Goal: Task Accomplishment & Management: Complete application form

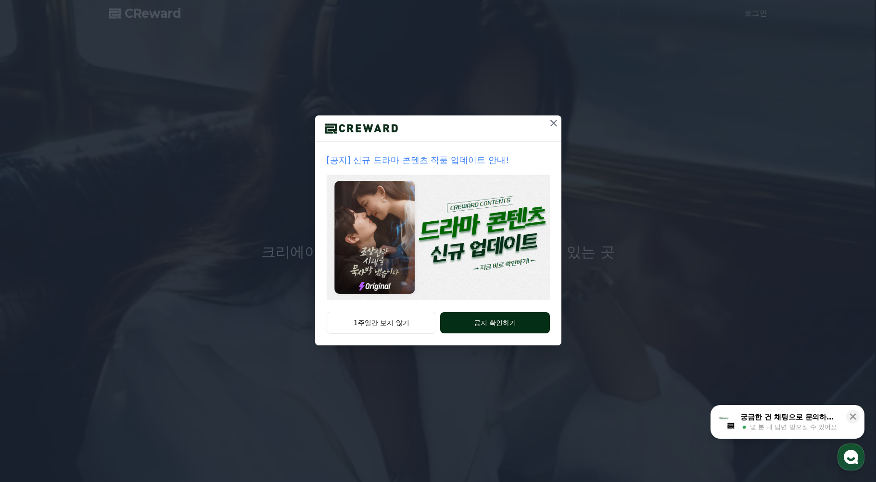
click at [482, 322] on button "공지 확인하기" at bounding box center [494, 322] width 109 height 21
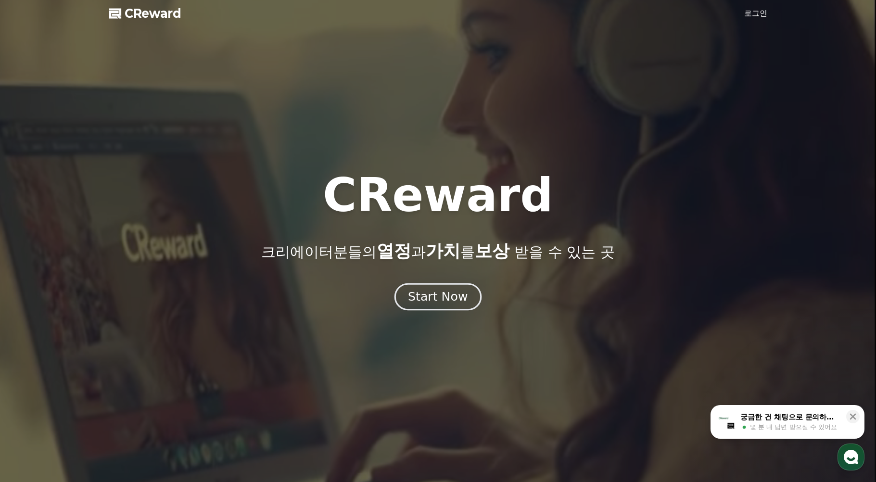
click at [454, 294] on div "Start Now" at bounding box center [438, 297] width 60 height 16
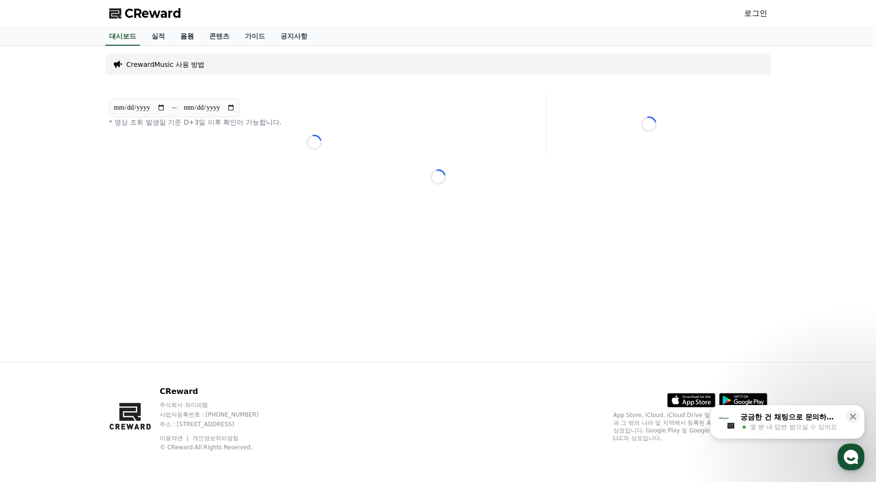
click at [189, 37] on link "음원" at bounding box center [187, 36] width 29 height 18
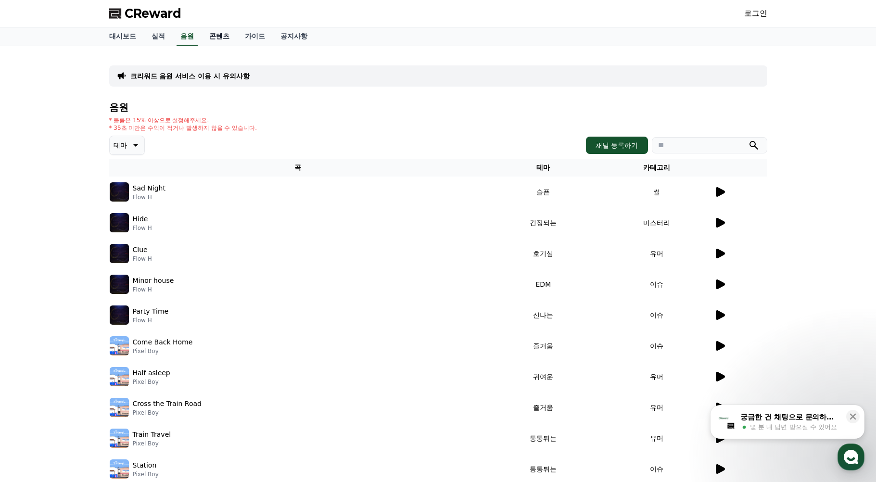
click at [221, 39] on link "콘텐츠" at bounding box center [220, 36] width 36 height 18
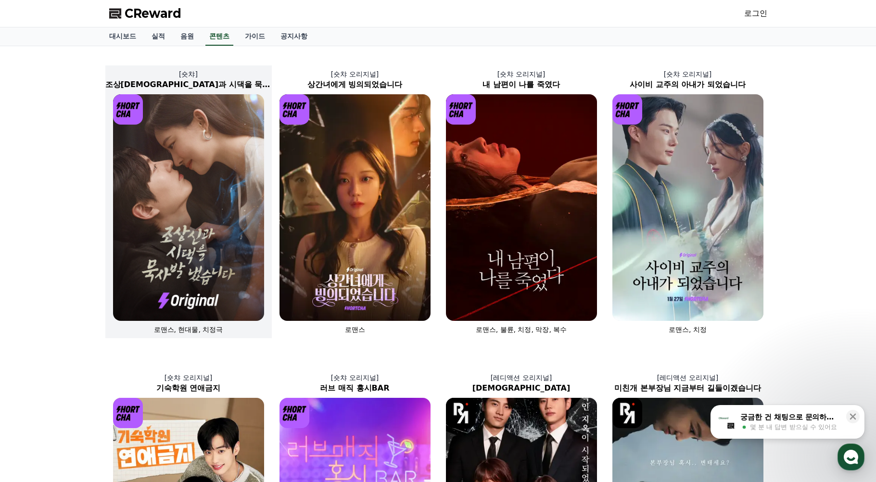
click at [177, 255] on img at bounding box center [188, 207] width 151 height 227
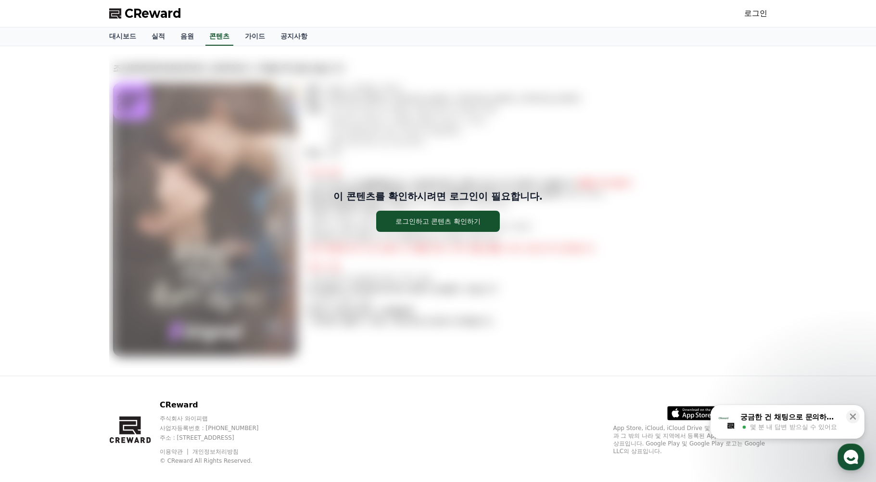
click at [757, 14] on link "로그인" at bounding box center [755, 14] width 23 height 12
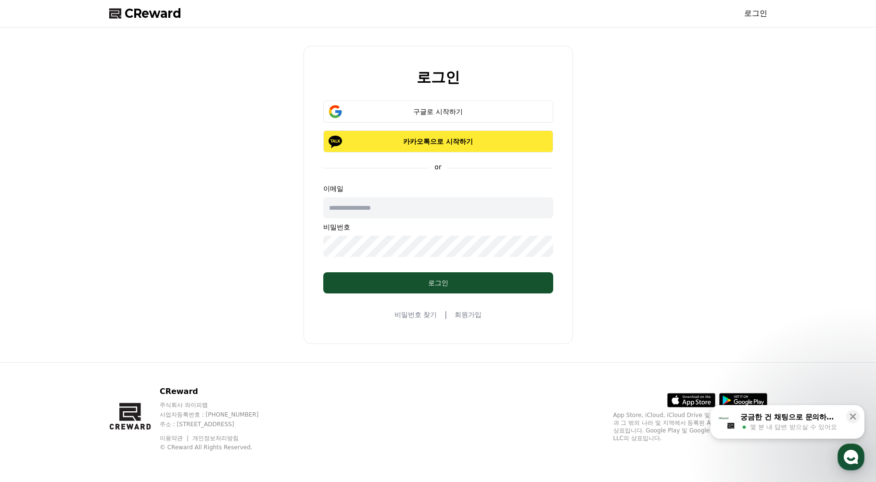
click at [430, 146] on button "카카오톡으로 시작하기" at bounding box center [438, 141] width 230 height 22
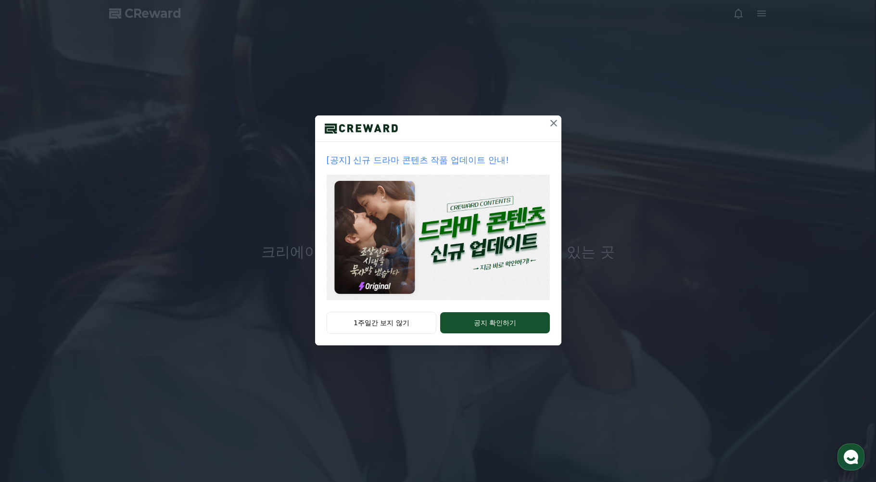
click at [553, 122] on icon at bounding box center [554, 123] width 12 height 12
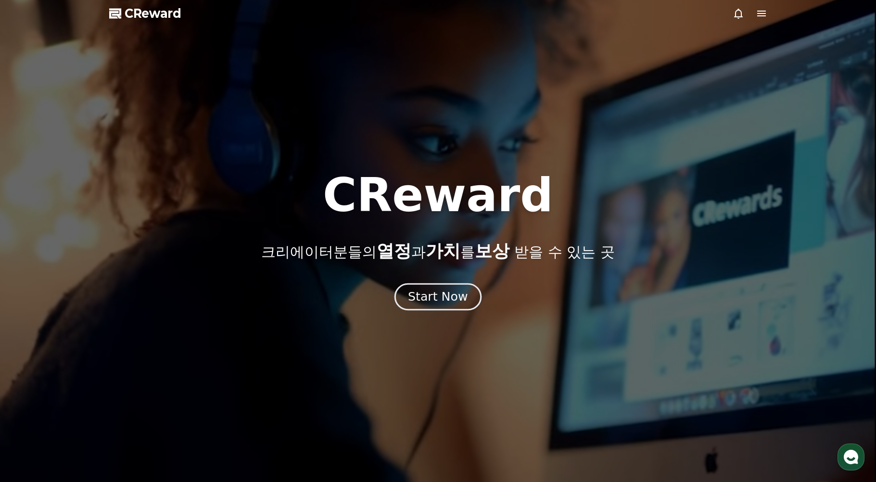
click at [446, 294] on div "Start Now" at bounding box center [438, 297] width 60 height 16
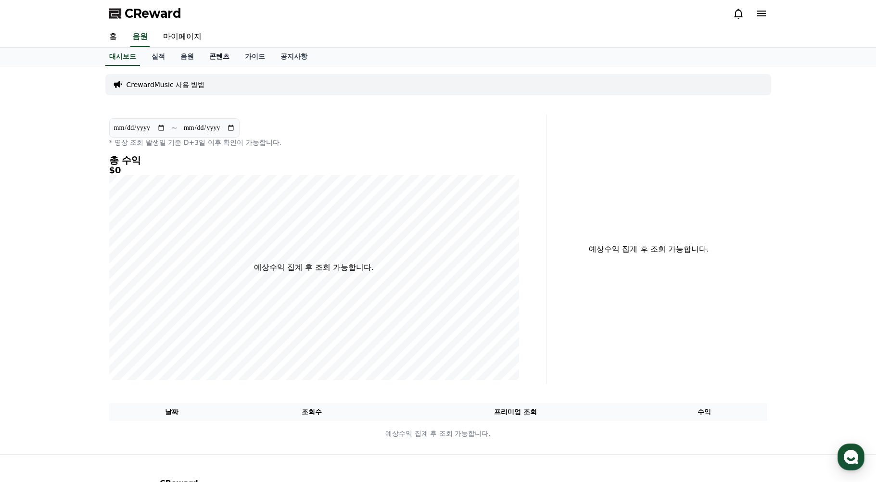
click at [213, 60] on link "콘텐츠" at bounding box center [220, 57] width 36 height 18
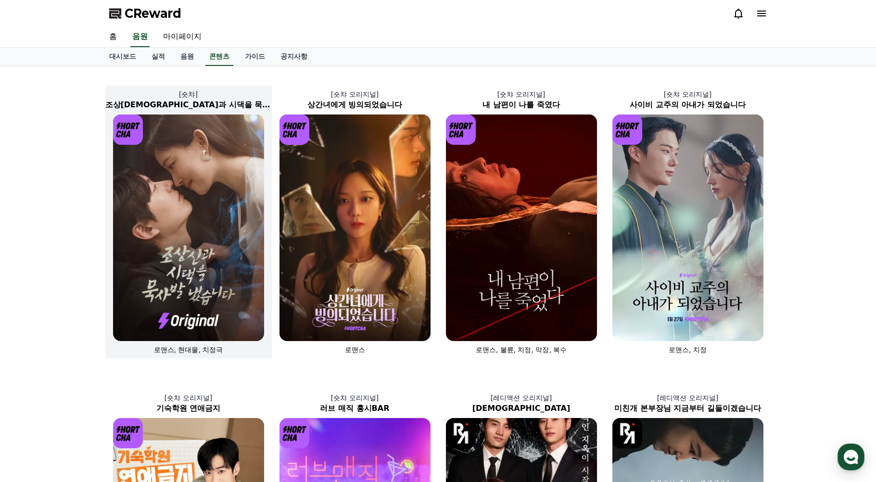
click at [183, 169] on img at bounding box center [188, 228] width 151 height 227
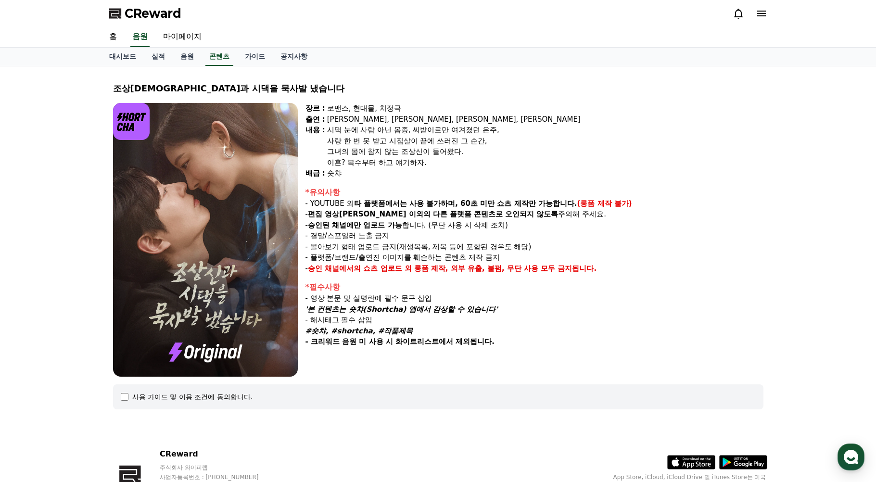
drag, startPoint x: 326, startPoint y: 216, endPoint x: 389, endPoint y: 218, distance: 63.5
click at [389, 218] on strong "편집 영상[PERSON_NAME] 이외의" at bounding box center [369, 214] width 123 height 9
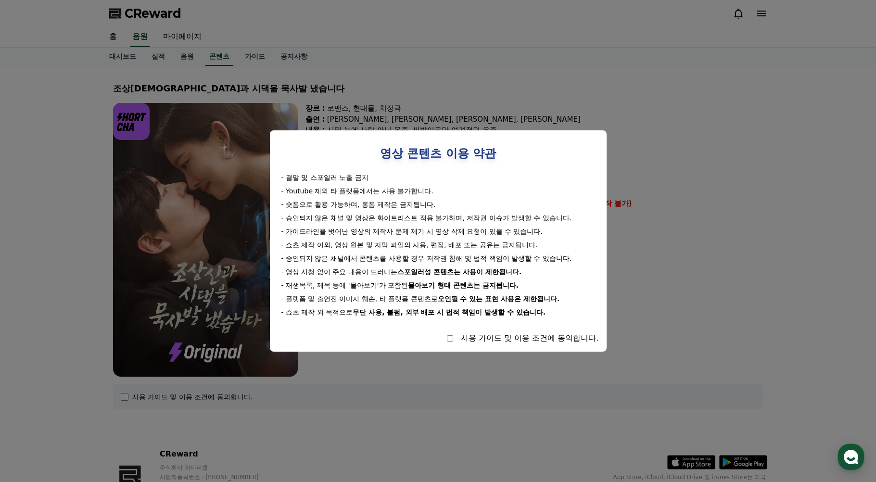
select select
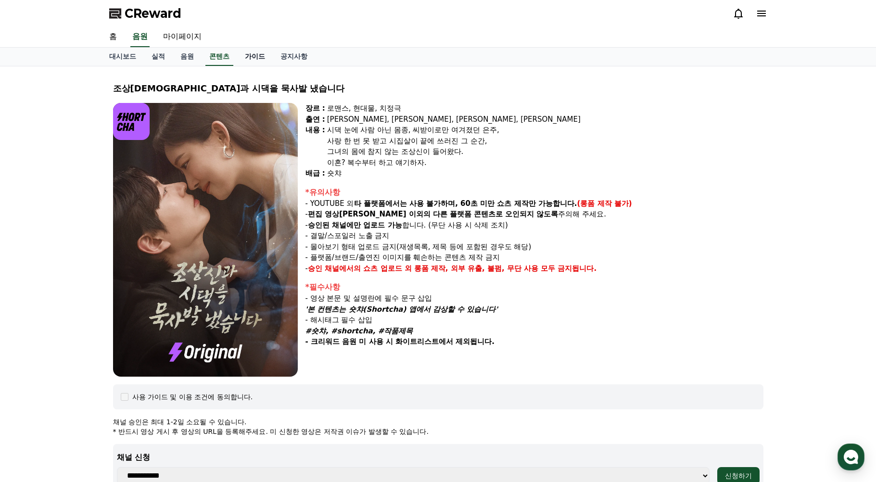
click at [252, 57] on link "가이드" at bounding box center [255, 57] width 36 height 18
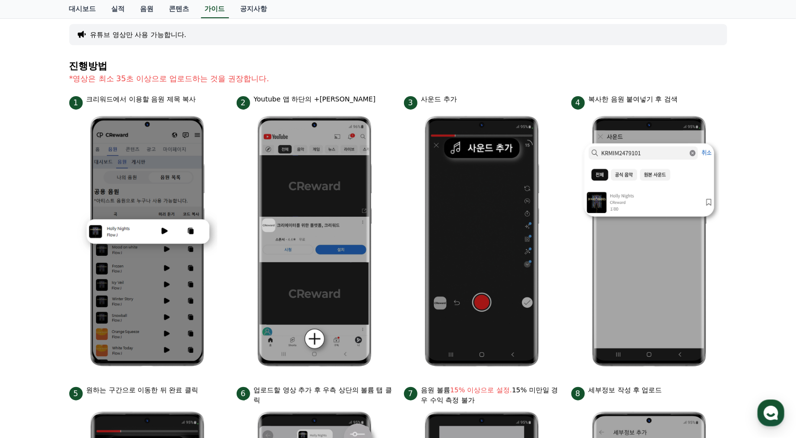
scroll to position [57, 0]
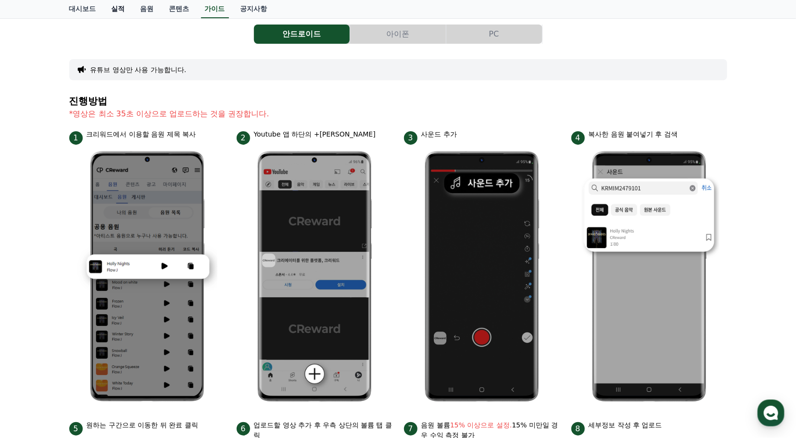
click at [117, 9] on link "실적" at bounding box center [118, 9] width 29 height 18
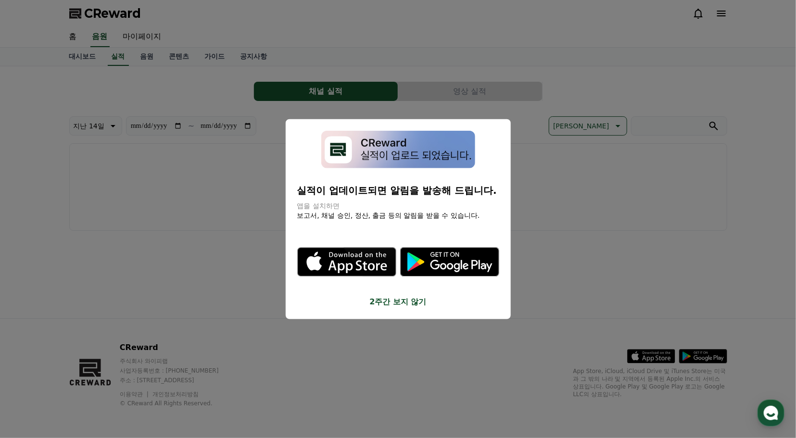
click at [410, 305] on button "2주간 보지 않기" at bounding box center [398, 302] width 202 height 12
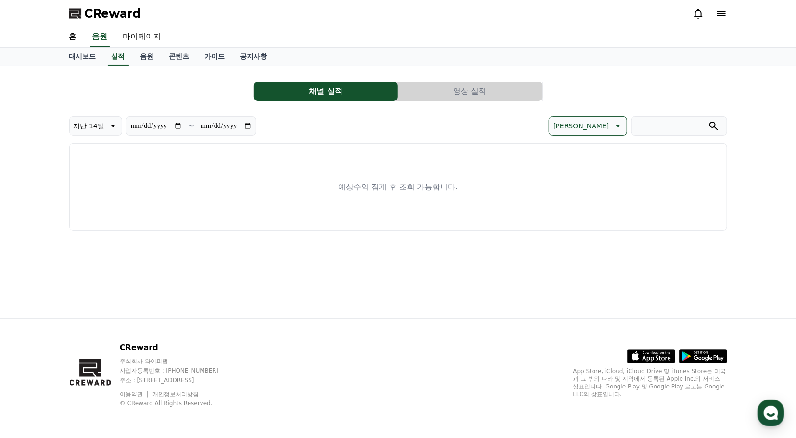
click at [457, 91] on button "영상 실적" at bounding box center [470, 91] width 144 height 19
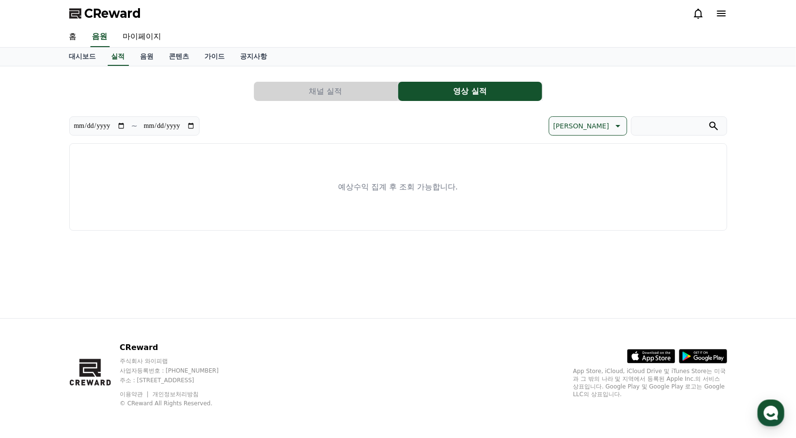
click at [347, 92] on button "채널 실적" at bounding box center [326, 91] width 144 height 19
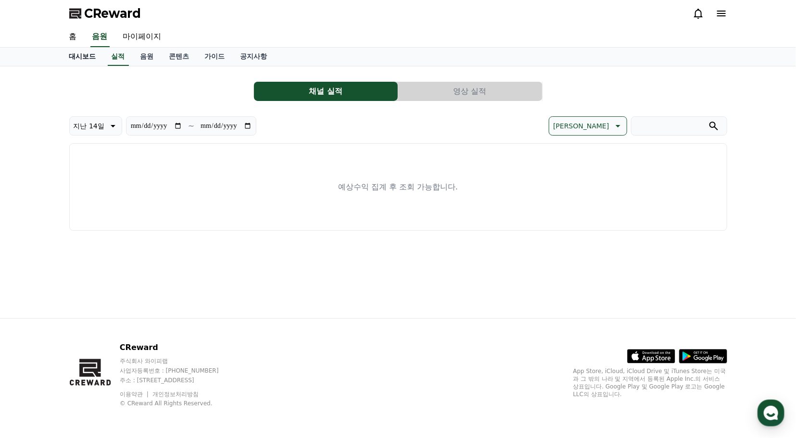
click at [81, 57] on link "대시보드" at bounding box center [83, 57] width 42 height 18
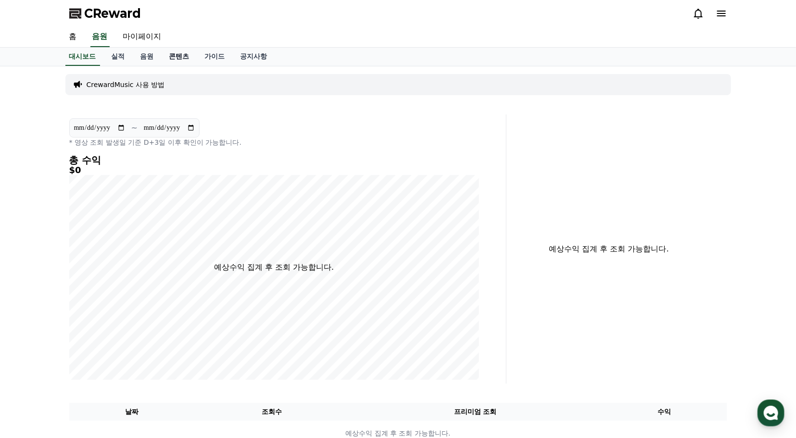
click at [181, 58] on link "콘텐츠" at bounding box center [180, 57] width 36 height 18
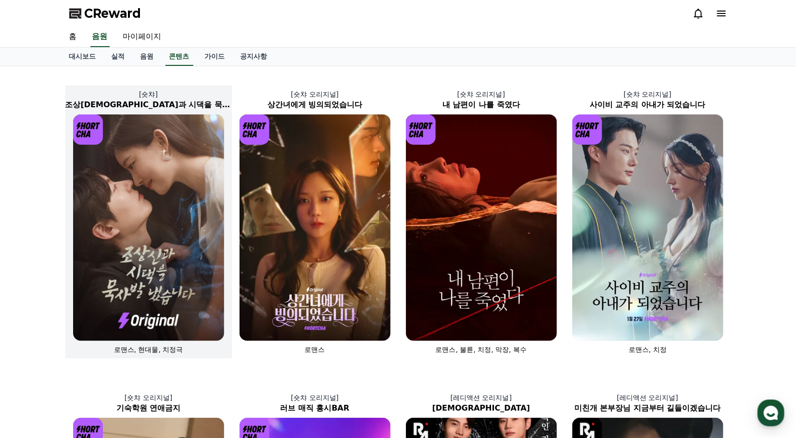
click at [144, 281] on img at bounding box center [148, 228] width 151 height 227
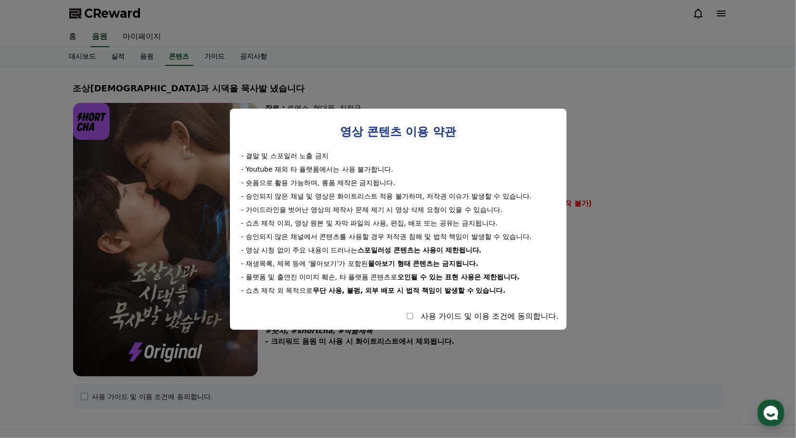
select select
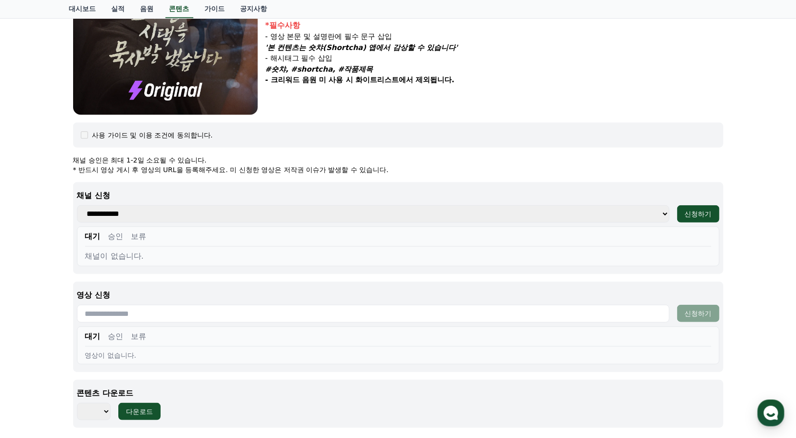
scroll to position [262, 0]
click at [156, 214] on select "**********" at bounding box center [373, 213] width 593 height 17
click at [696, 215] on div "신청하기" at bounding box center [698, 214] width 27 height 10
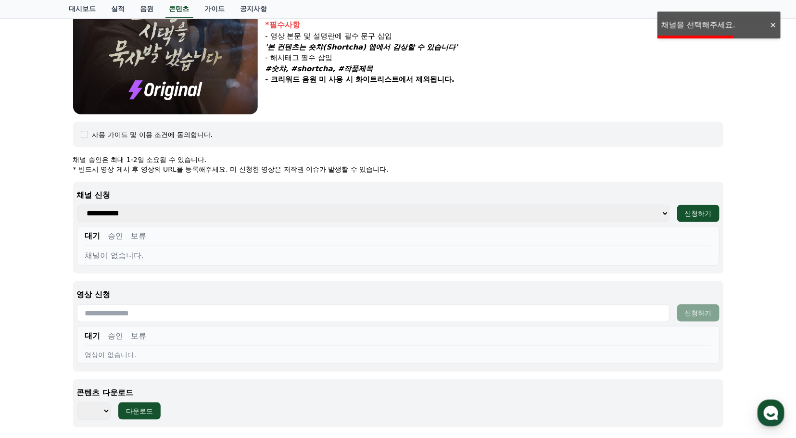
click at [603, 221] on select "**********" at bounding box center [373, 213] width 593 height 17
click at [642, 214] on select "**********" at bounding box center [373, 213] width 593 height 17
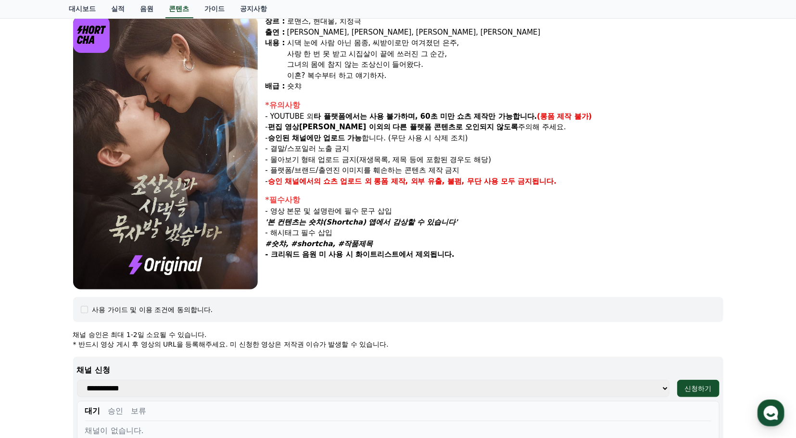
scroll to position [0, 0]
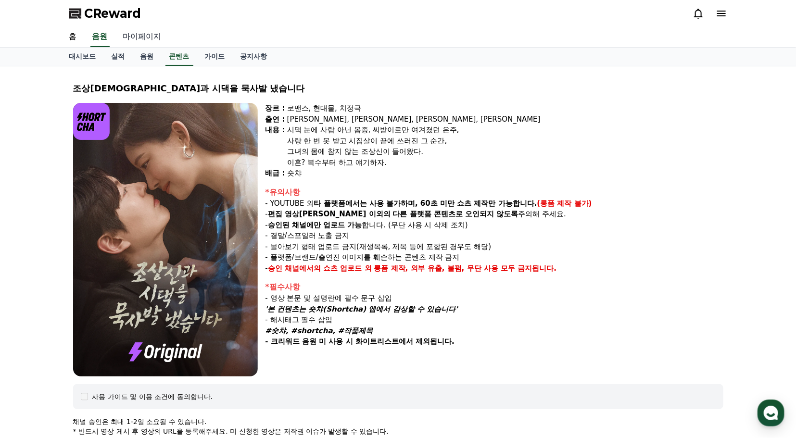
click at [136, 32] on link "마이페이지" at bounding box center [142, 37] width 54 height 20
select select "**********"
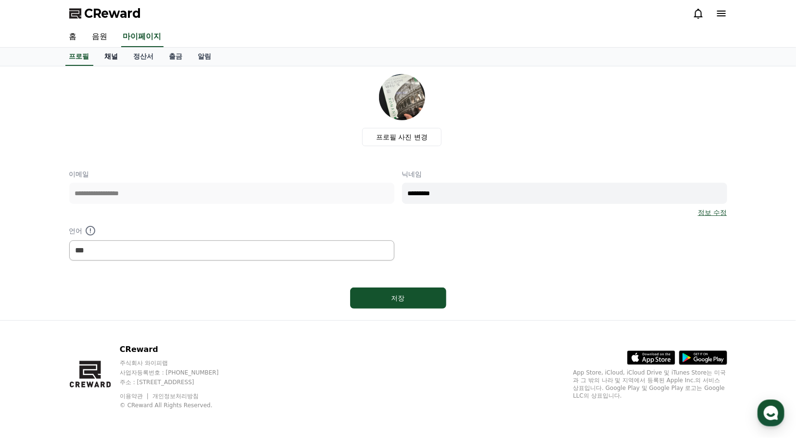
click at [110, 58] on link "채널" at bounding box center [111, 57] width 29 height 18
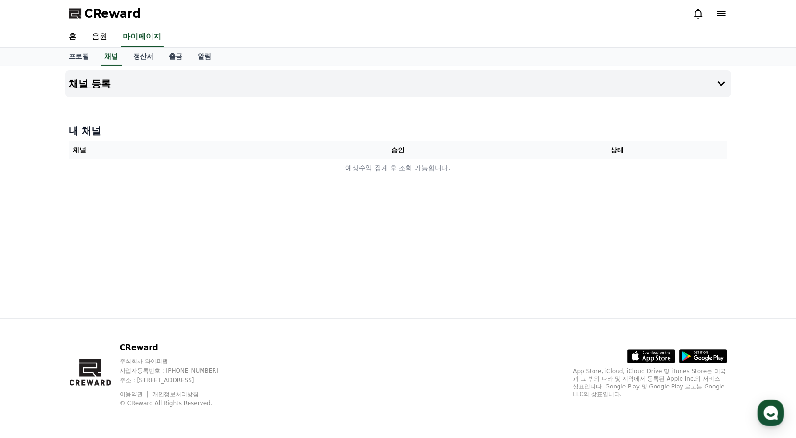
click at [716, 83] on icon at bounding box center [722, 84] width 12 height 12
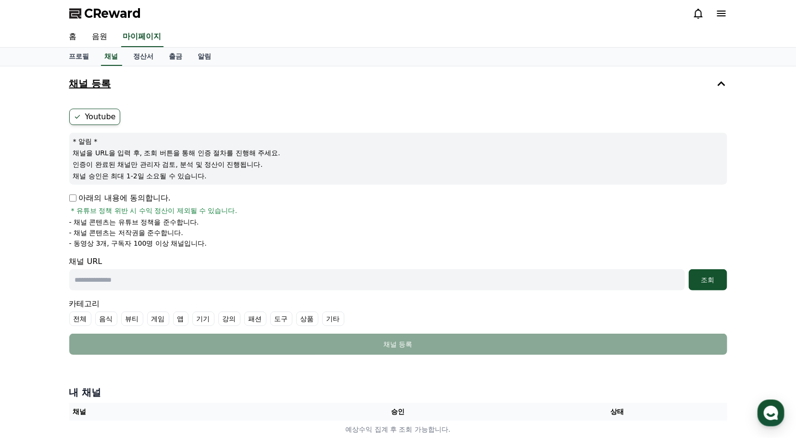
click at [97, 279] on input "text" at bounding box center [377, 279] width 616 height 21
paste input "**********"
click at [711, 281] on div "조회" at bounding box center [708, 280] width 31 height 10
drag, startPoint x: 118, startPoint y: 277, endPoint x: 62, endPoint y: 273, distance: 56.9
click at [62, 273] on div "**********" at bounding box center [399, 256] width 674 height 380
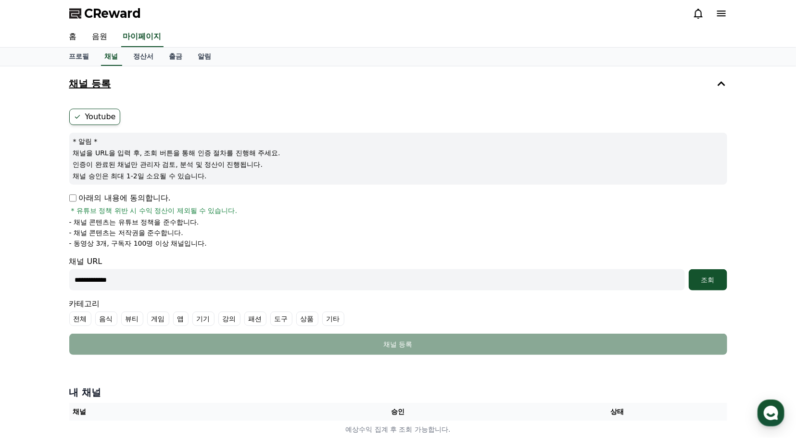
paste input "**********"
type input "**********"
click at [698, 281] on div "조회" at bounding box center [708, 280] width 31 height 10
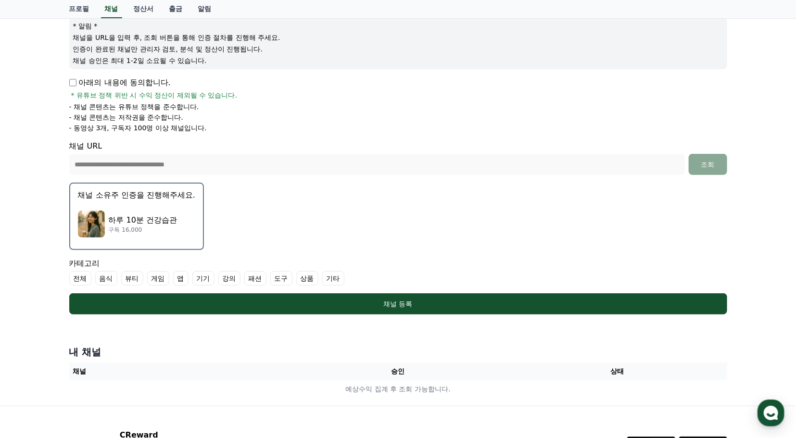
scroll to position [131, 0]
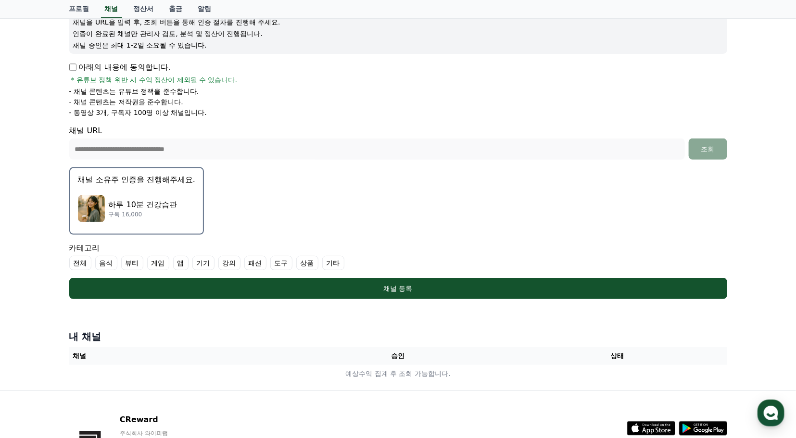
click at [82, 261] on label "전체" at bounding box center [80, 263] width 22 height 14
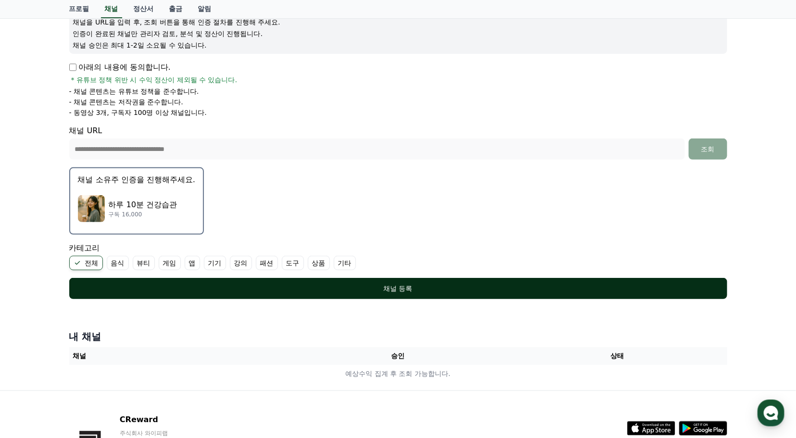
click at [403, 290] on div "채널 등록" at bounding box center [399, 289] width 620 height 10
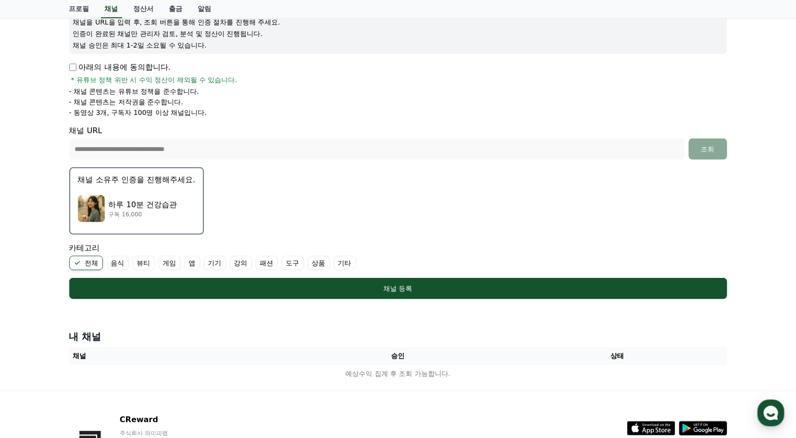
click at [176, 223] on div "하루 10분 건강습관 구독 16,000" at bounding box center [136, 209] width 117 height 38
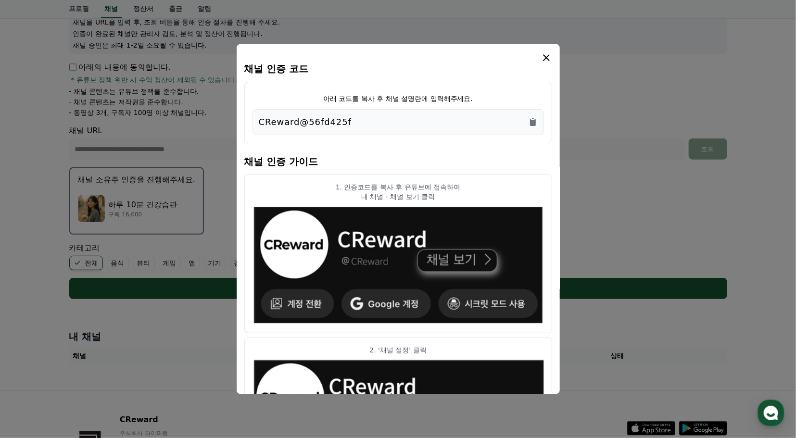
drag, startPoint x: 339, startPoint y: 121, endPoint x: 259, endPoint y: 119, distance: 79.9
click at [259, 119] on div "CReward@56fd425f" at bounding box center [398, 121] width 279 height 13
copy p "CReward@56fd425f"
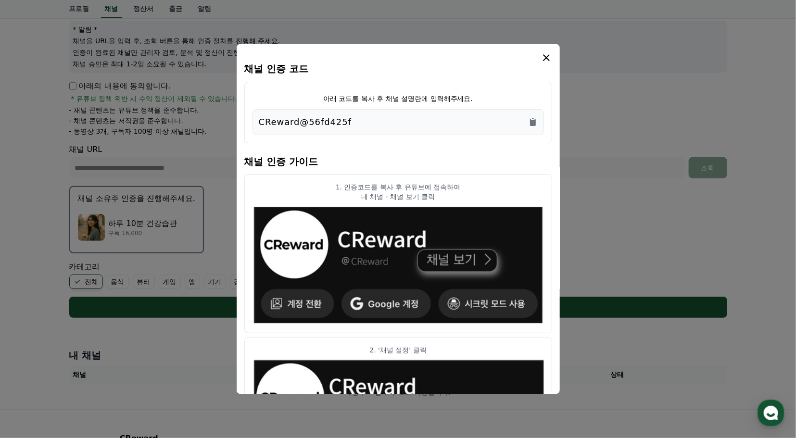
scroll to position [27, 0]
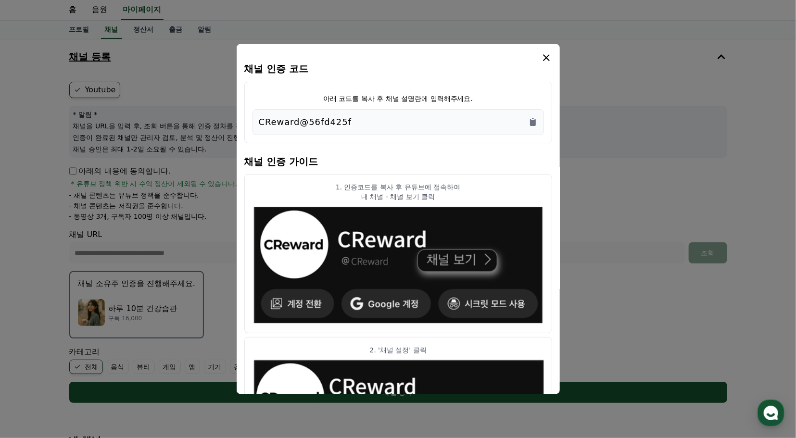
click at [546, 57] on icon "modal" at bounding box center [546, 57] width 7 height 7
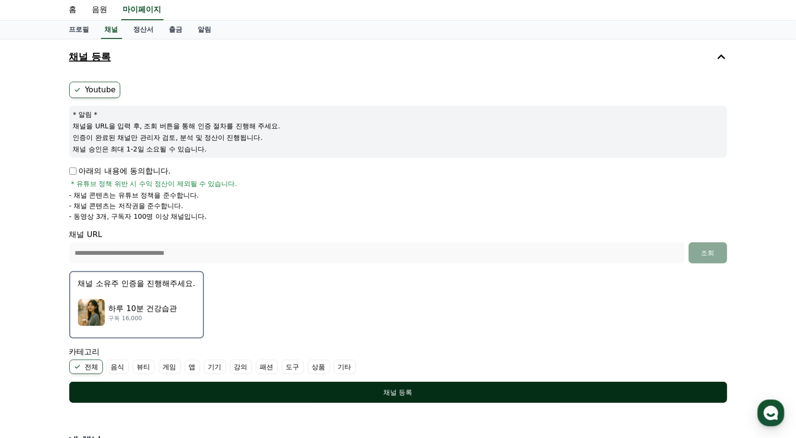
click at [426, 391] on div "채널 등록" at bounding box center [399, 393] width 620 height 10
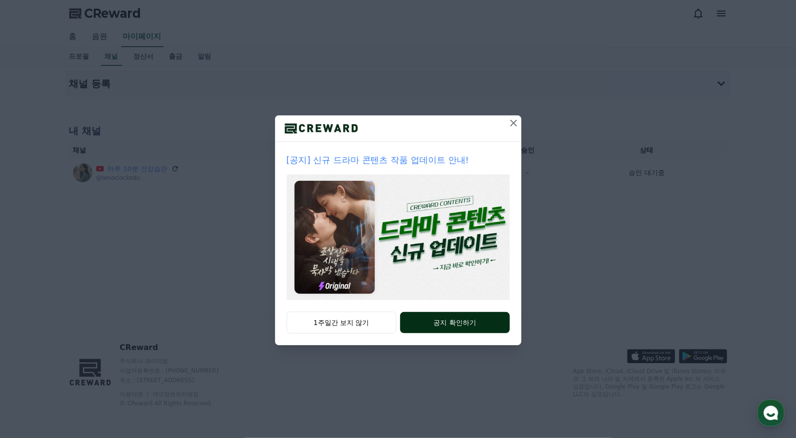
click at [442, 315] on button "공지 확인하기" at bounding box center [454, 322] width 109 height 21
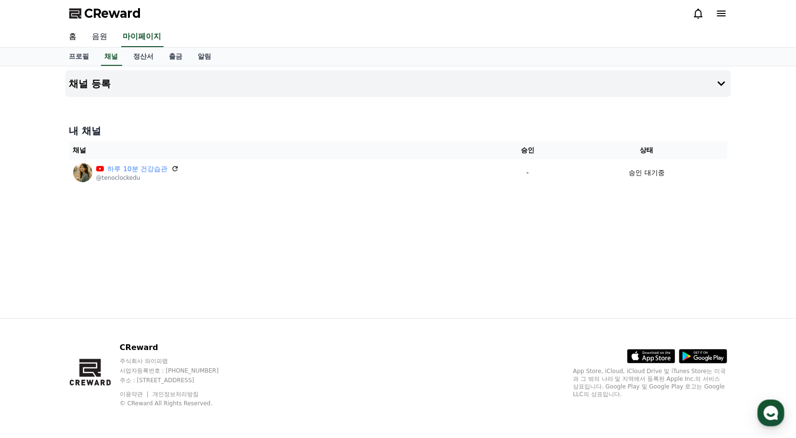
click at [102, 34] on link "음원" at bounding box center [100, 37] width 31 height 20
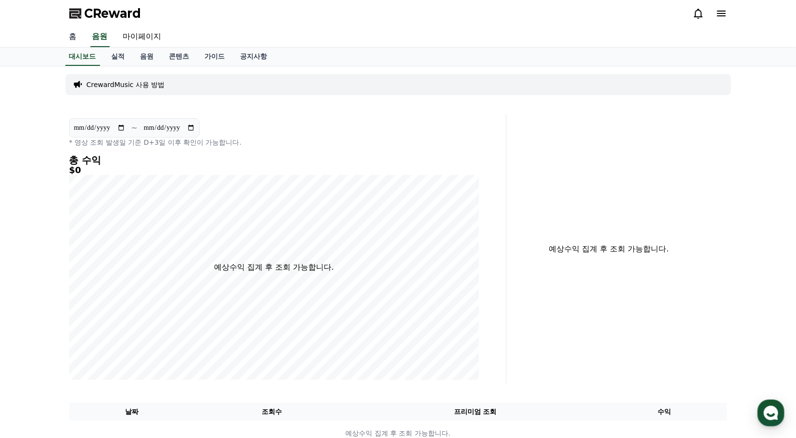
click at [75, 38] on link "홈" at bounding box center [73, 37] width 23 height 20
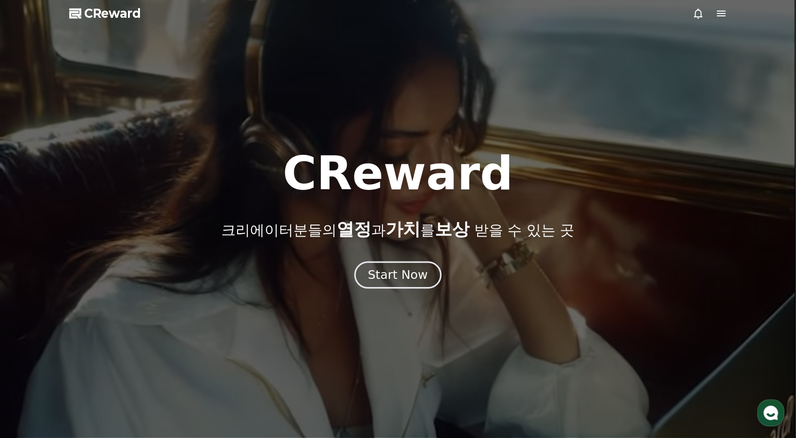
click at [397, 273] on div "Start Now" at bounding box center [398, 275] width 60 height 16
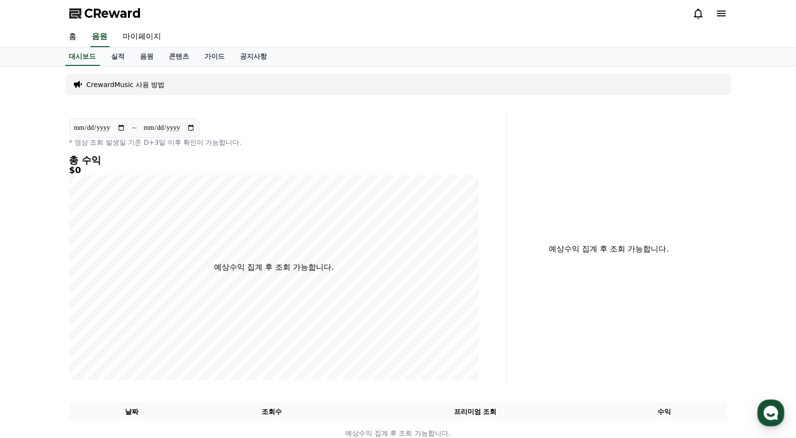
click at [170, 85] on div "CrewardMusic 사용 방법" at bounding box center [398, 84] width 666 height 21
click at [140, 82] on p "CrewardMusic 사용 방법" at bounding box center [126, 85] width 78 height 10
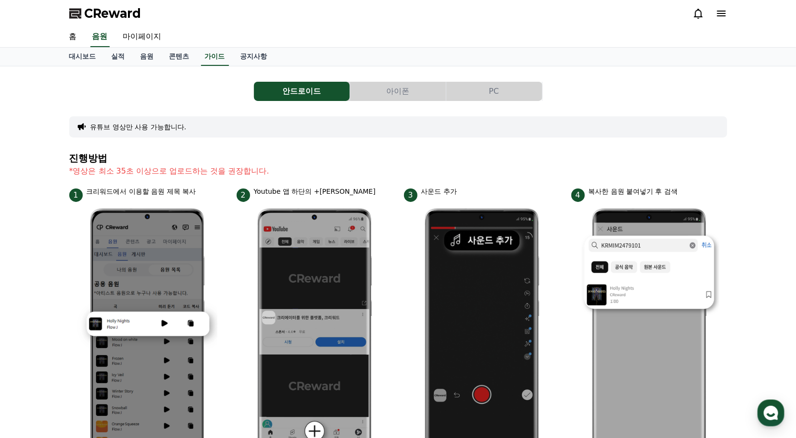
click at [397, 91] on button "아이폰" at bounding box center [398, 91] width 96 height 19
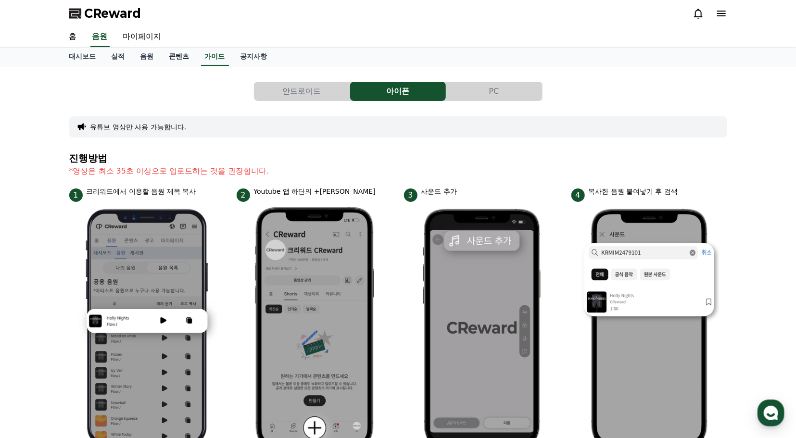
click at [180, 57] on link "콘텐츠" at bounding box center [180, 57] width 36 height 18
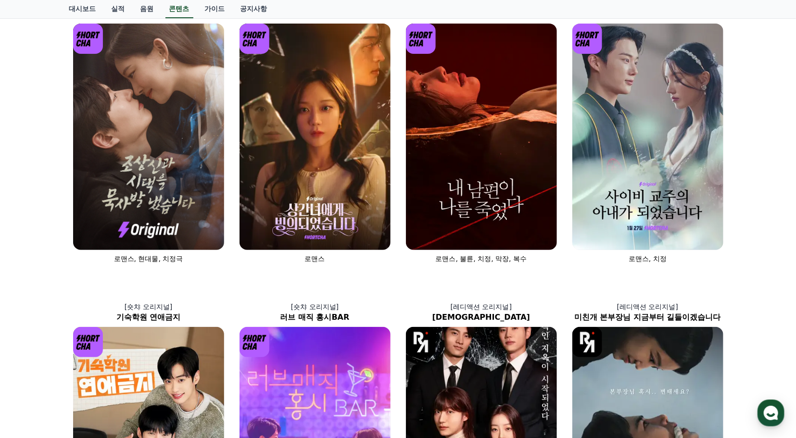
scroll to position [86, 0]
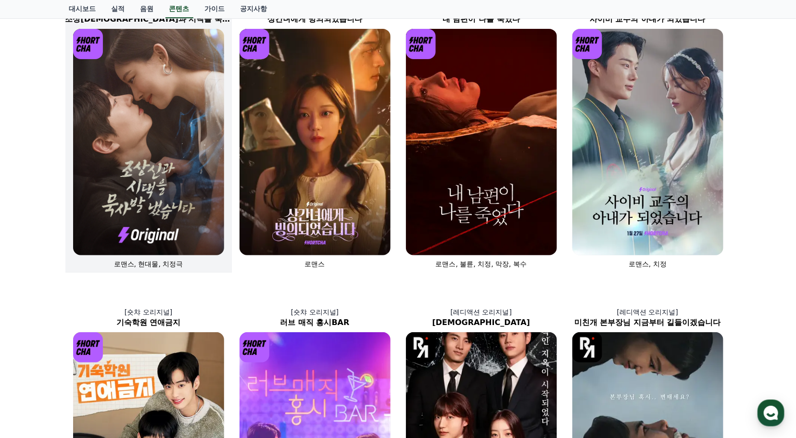
click at [167, 178] on img at bounding box center [148, 142] width 151 height 227
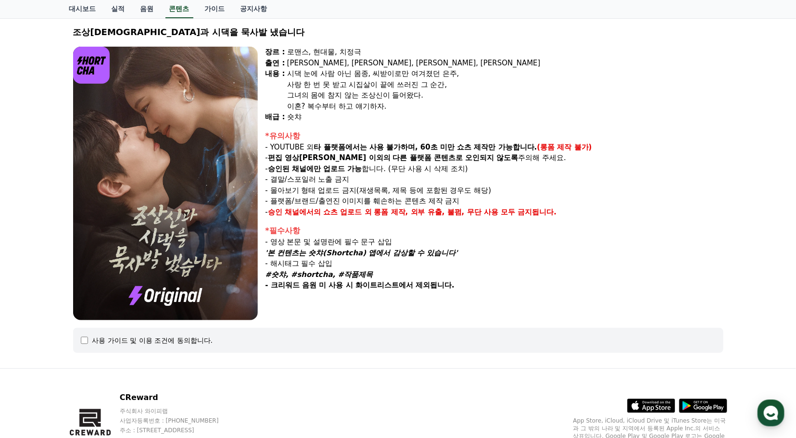
scroll to position [106, 0]
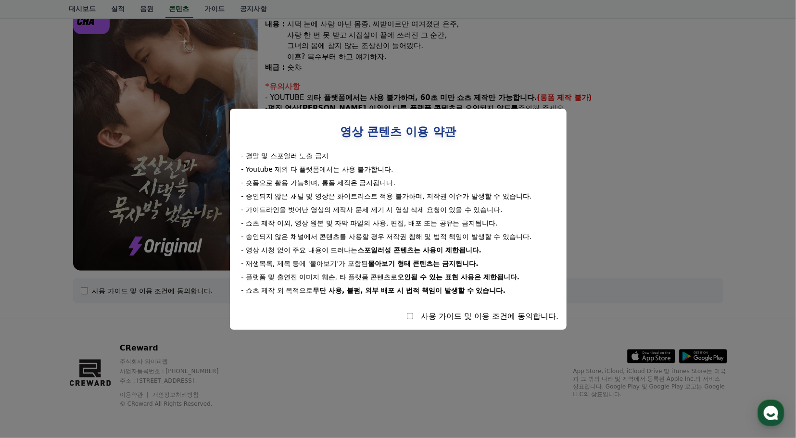
select select
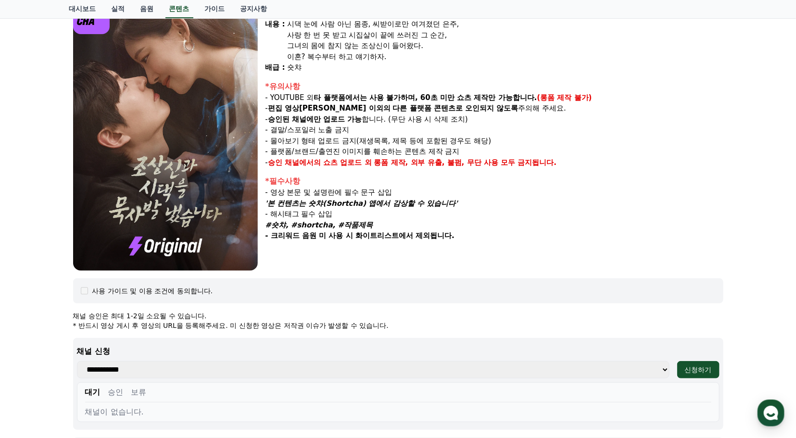
scroll to position [193, 0]
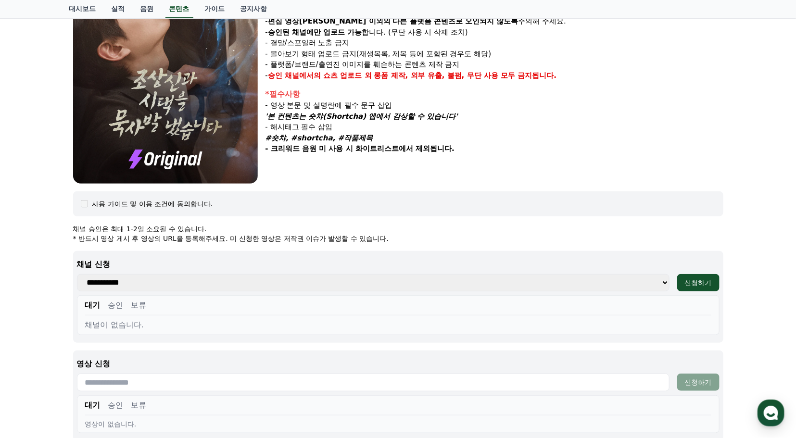
click at [482, 283] on select "**********" at bounding box center [373, 282] width 593 height 17
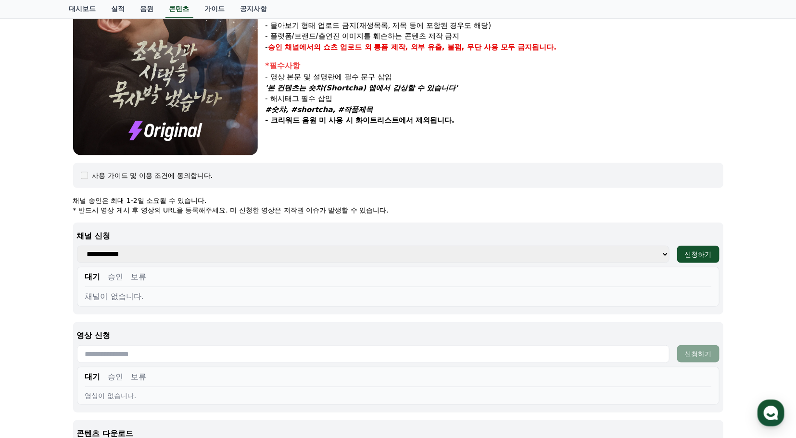
scroll to position [237, 0]
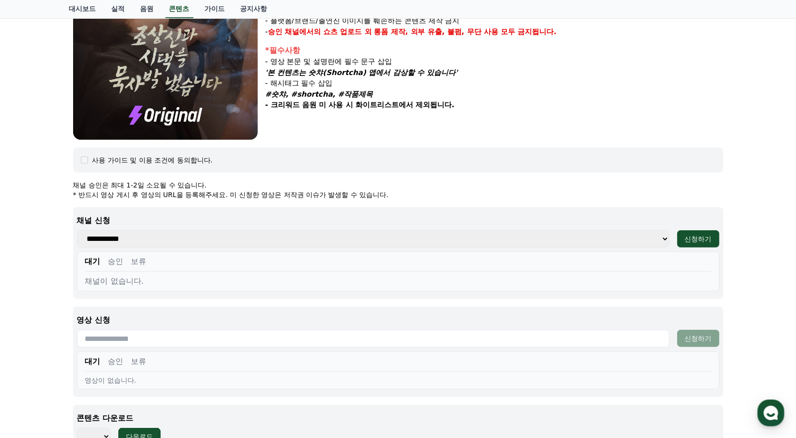
drag, startPoint x: 119, startPoint y: 185, endPoint x: 164, endPoint y: 185, distance: 45.2
click at [164, 185] on p "채널 승인은 최대 1-2일 소요될 수 있습니다." at bounding box center [398, 185] width 650 height 10
drag, startPoint x: 164, startPoint y: 185, endPoint x: 142, endPoint y: 197, distance: 24.8
click at [142, 197] on p "* 반드시 영상 게시 후 영상의 URL을 등록해주세요. 미 신청한 영상은 저작권 이슈가 발생할 수 있습니다." at bounding box center [398, 195] width 650 height 10
drag, startPoint x: 146, startPoint y: 196, endPoint x: 256, endPoint y: 198, distance: 110.7
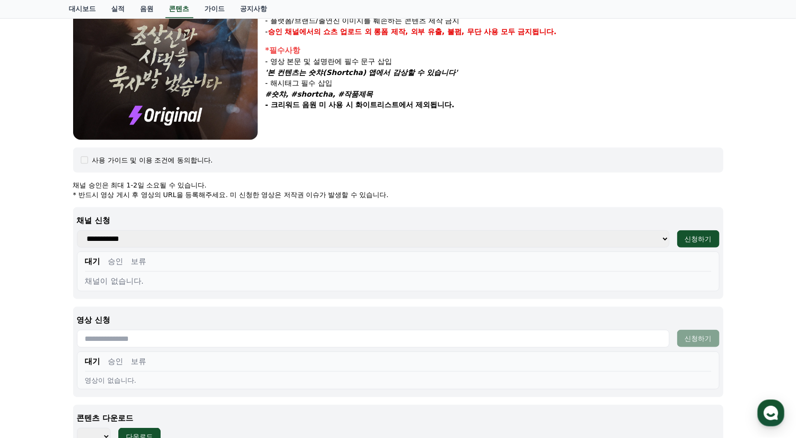
click at [256, 198] on p "* 반드시 영상 게시 후 영상의 URL을 등록해주세요. 미 신청한 영상은 저작권 이슈가 발생할 수 있습니다." at bounding box center [398, 195] width 650 height 10
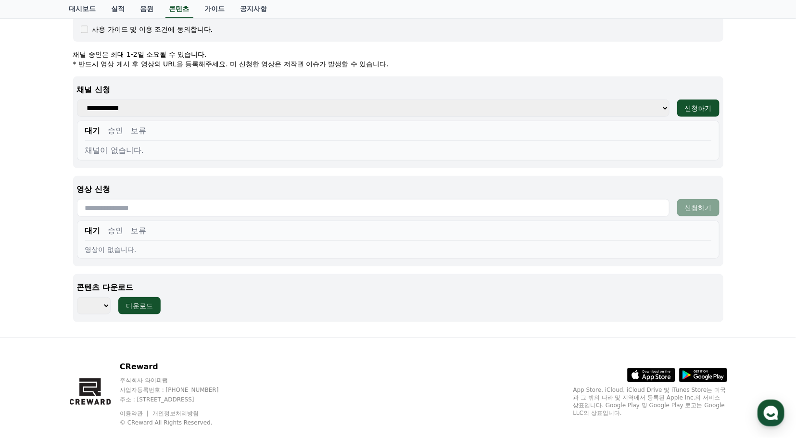
scroll to position [368, 0]
click at [107, 302] on select "*** *** *** *** *** *** *** *** *** *** *** *** *** *** *** *** *** *** *** ***…" at bounding box center [94, 305] width 34 height 17
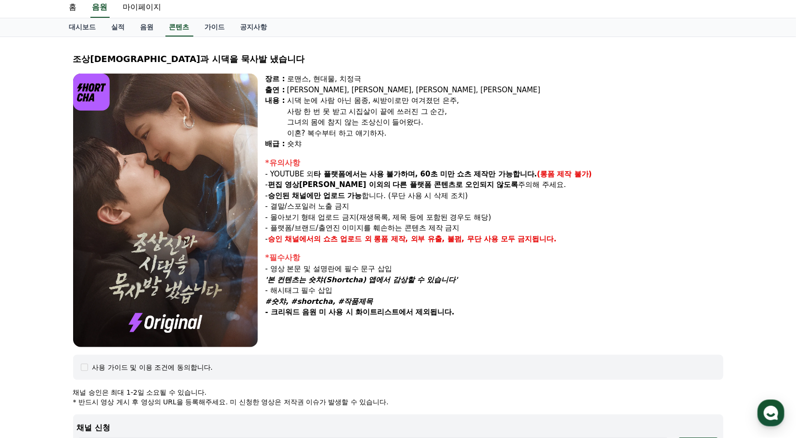
scroll to position [0, 0]
